Goal: Information Seeking & Learning: Learn about a topic

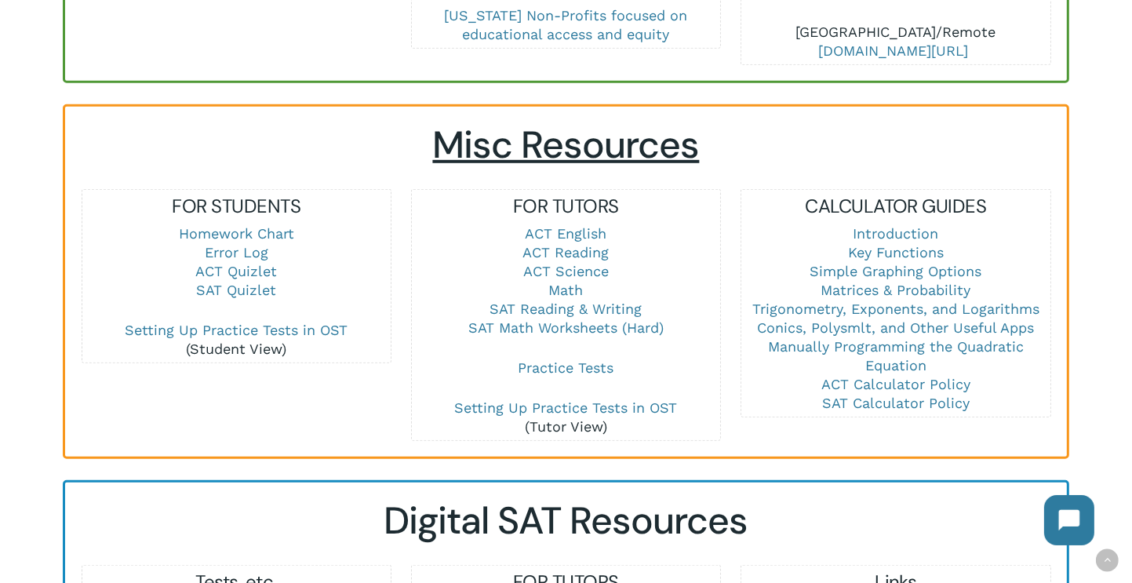
scroll to position [1020, 0]
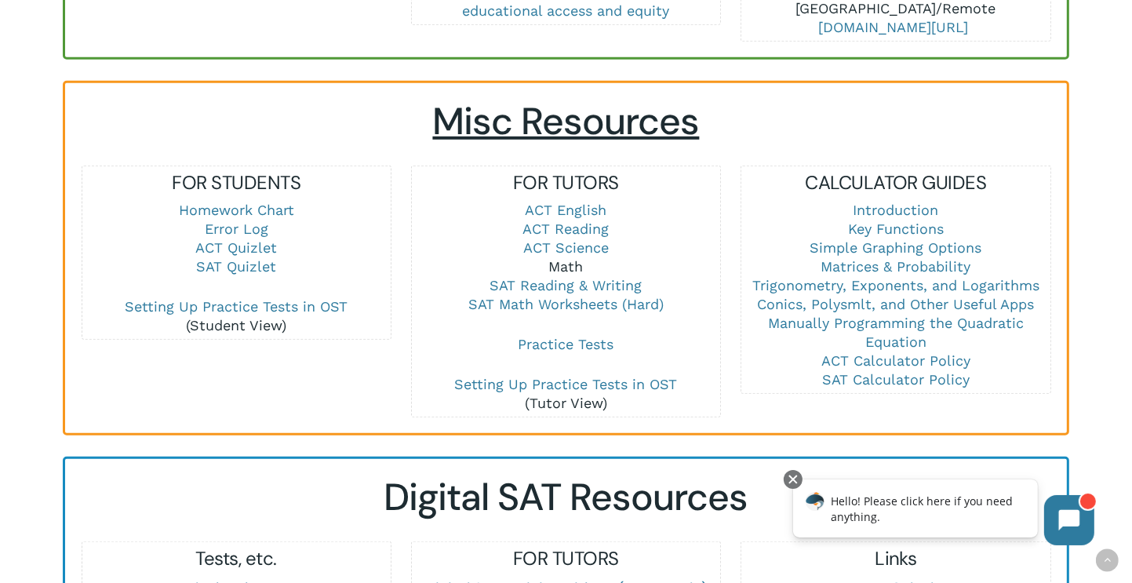
click at [576, 258] on link "Math" at bounding box center [566, 266] width 35 height 16
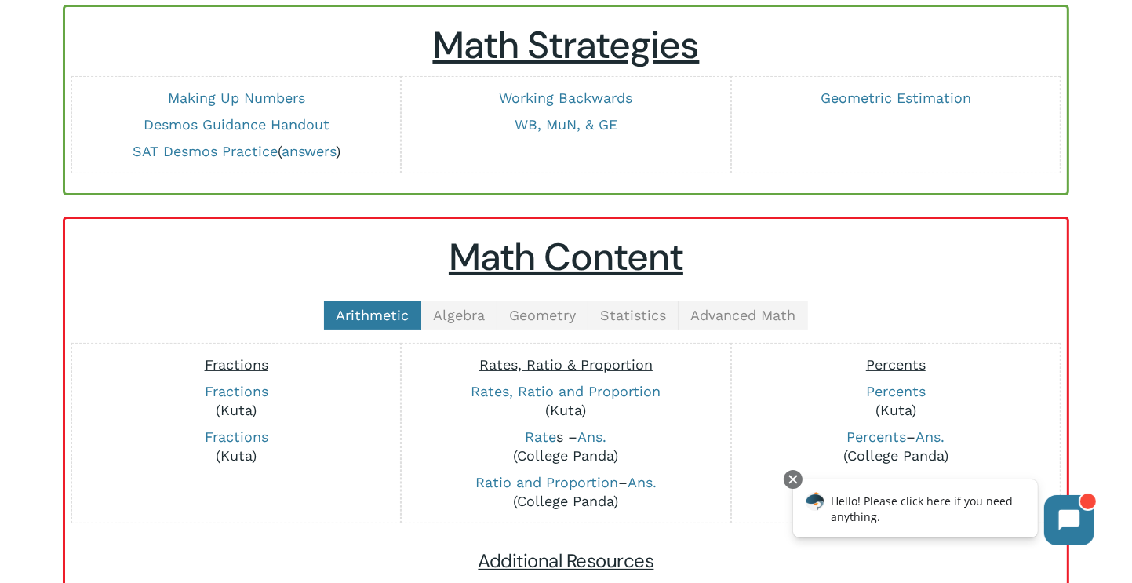
scroll to position [157, 0]
